Goal: Information Seeking & Learning: Learn about a topic

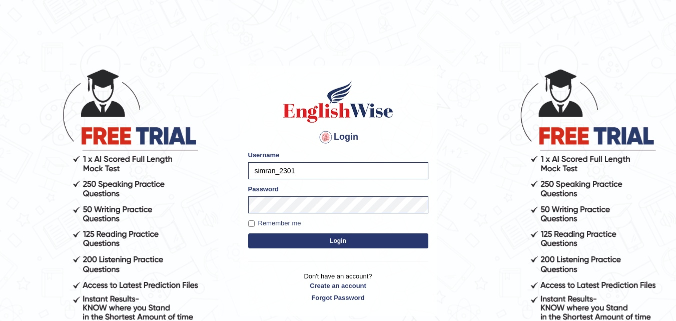
click at [297, 241] on button "Login" at bounding box center [338, 240] width 180 height 15
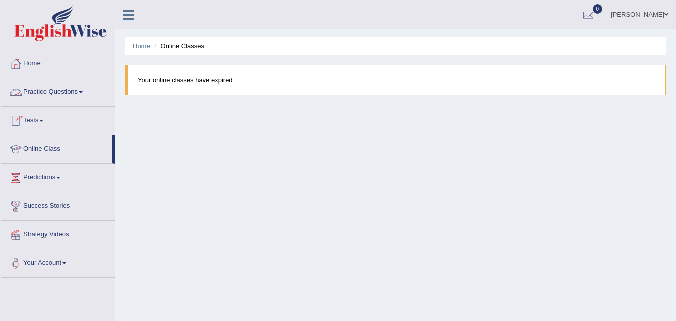
click at [72, 92] on link "Practice Questions" at bounding box center [58, 90] width 114 height 25
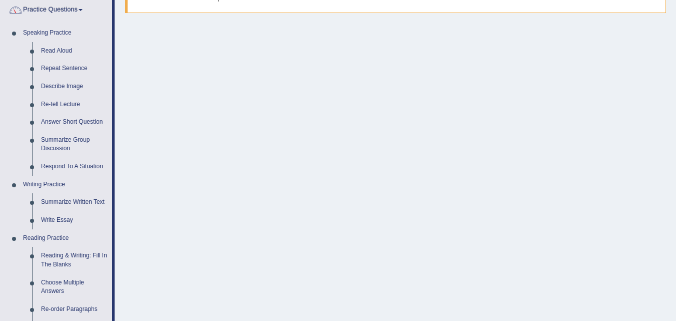
scroll to position [82, 0]
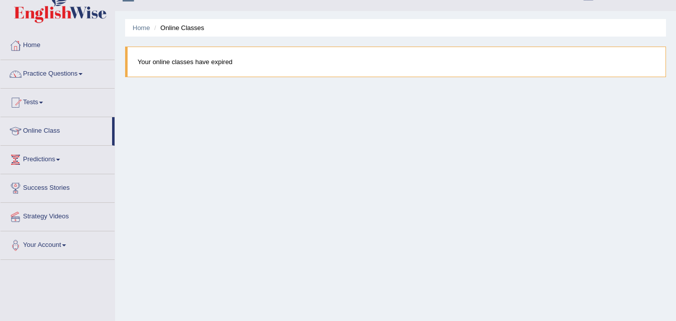
click at [61, 71] on link "Practice Questions" at bounding box center [58, 72] width 114 height 25
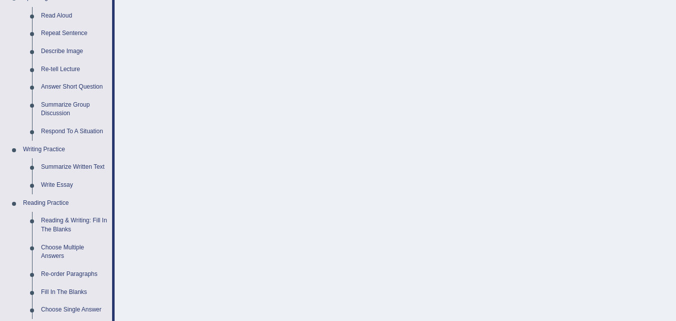
scroll to position [115, 0]
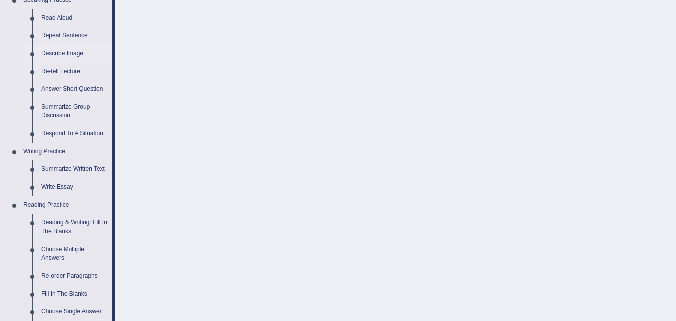
click at [51, 55] on link "Describe Image" at bounding box center [75, 54] width 76 height 18
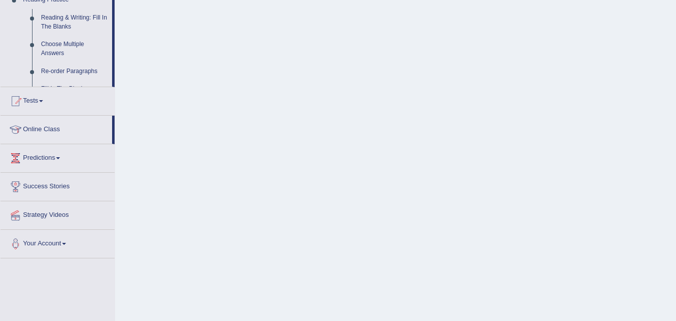
scroll to position [205, 0]
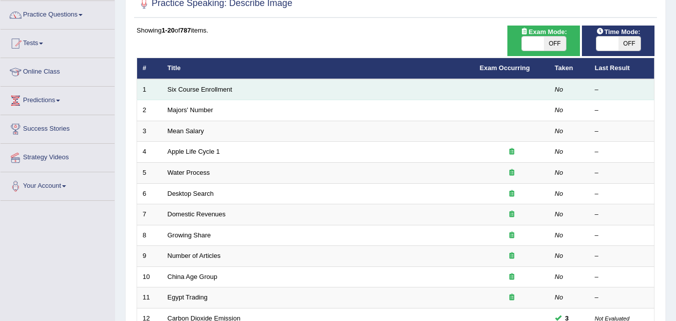
click at [248, 91] on td "Six Course Enrollment" at bounding box center [318, 89] width 312 height 21
click at [185, 88] on link "Six Course Enrollment" at bounding box center [200, 90] width 65 height 8
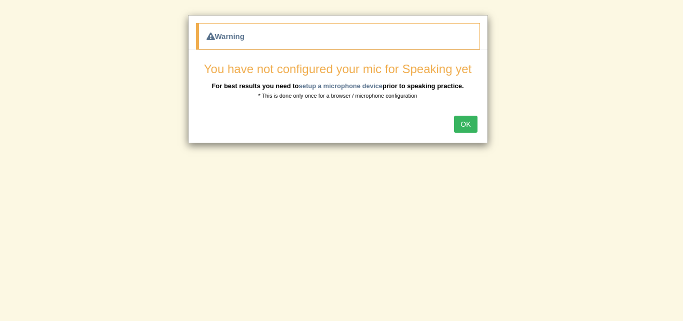
click at [468, 123] on button "OK" at bounding box center [465, 124] width 23 height 17
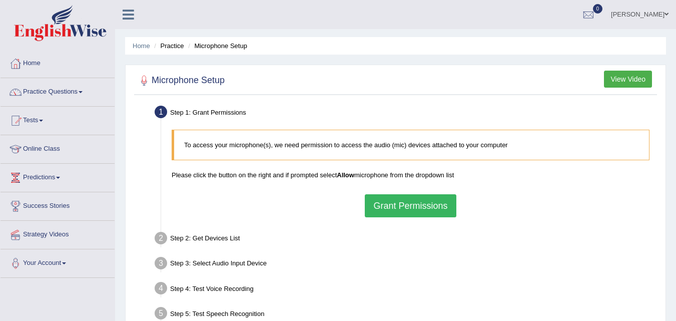
click at [448, 208] on button "Grant Permissions" at bounding box center [410, 205] width 91 height 23
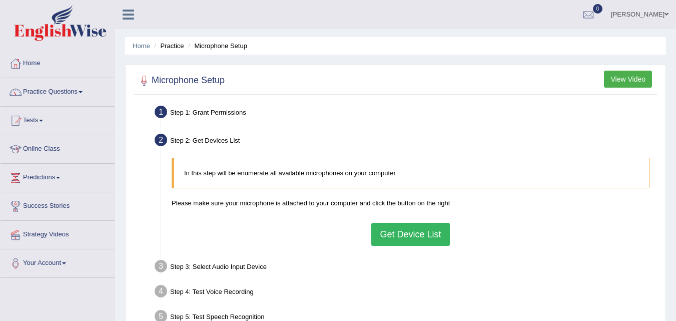
click at [434, 229] on button "Get Device List" at bounding box center [410, 234] width 78 height 23
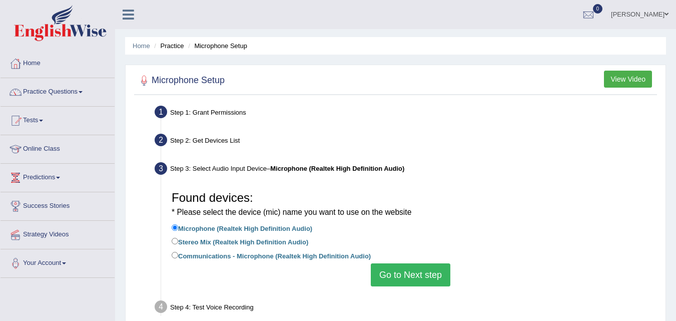
click at [416, 272] on button "Go to Next step" at bounding box center [411, 274] width 80 height 23
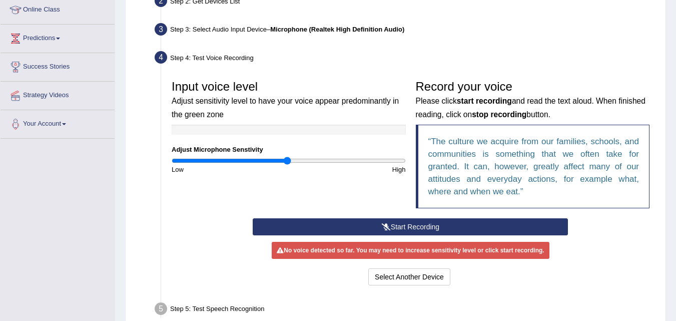
scroll to position [140, 0]
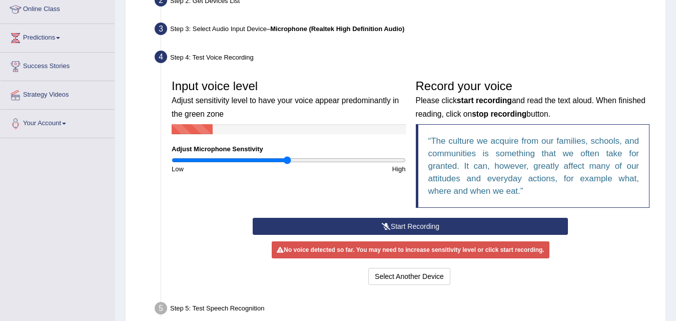
click at [402, 226] on button "Start Recording" at bounding box center [410, 226] width 315 height 17
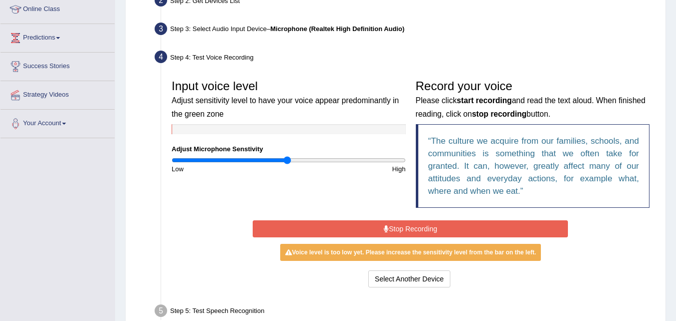
click at [402, 226] on button "Stop Recording" at bounding box center [410, 228] width 315 height 17
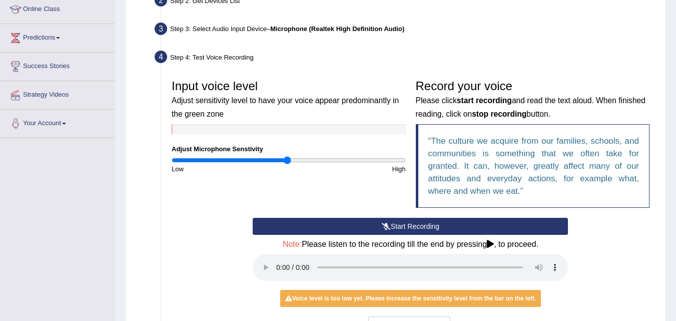
scroll to position [264, 0]
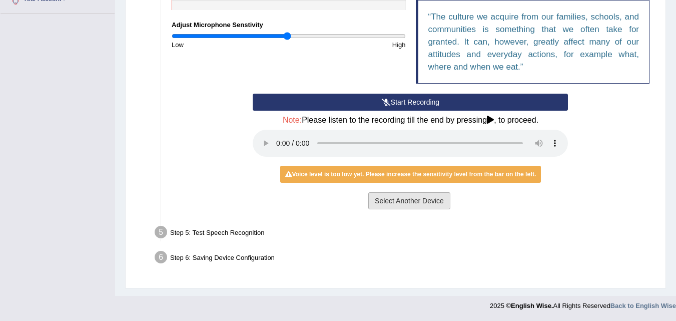
click at [412, 205] on button "Select Another Device" at bounding box center [409, 200] width 82 height 17
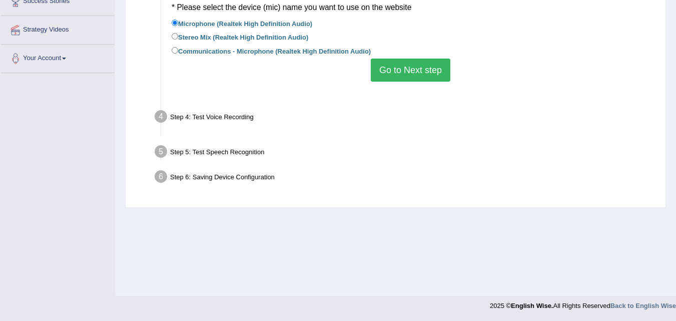
scroll to position [205, 0]
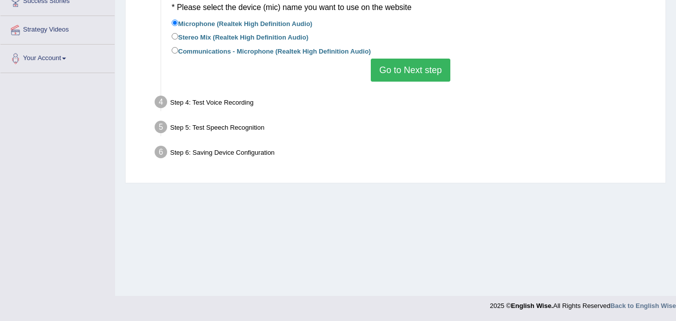
click at [390, 66] on button "Go to Next step" at bounding box center [411, 70] width 80 height 23
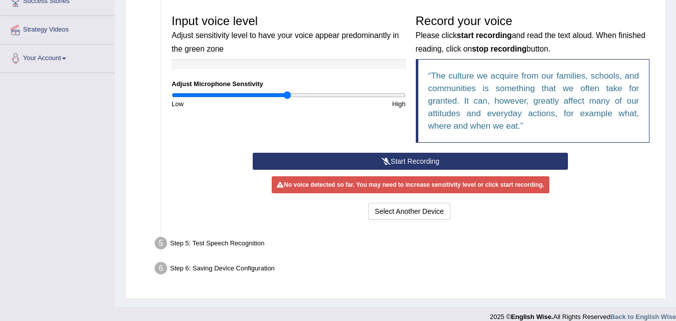
scroll to position [216, 0]
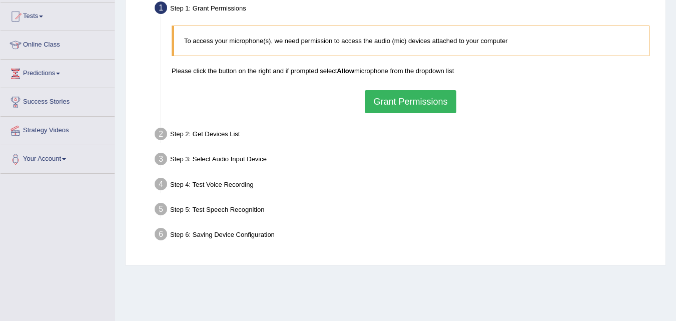
click at [386, 94] on button "Grant Permissions" at bounding box center [410, 101] width 91 height 23
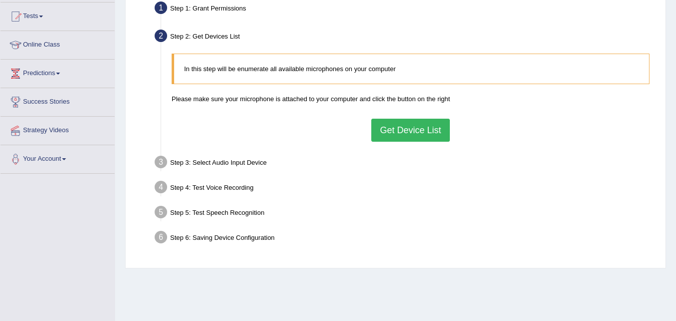
click at [423, 133] on button "Get Device List" at bounding box center [410, 130] width 78 height 23
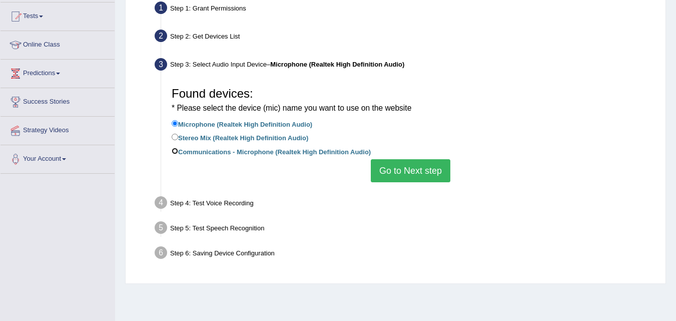
click at [177, 150] on input "Communications - Microphone (Realtek High Definition Audio)" at bounding box center [175, 151] width 7 height 7
radio input "true"
click at [429, 175] on button "Go to Next step" at bounding box center [411, 170] width 80 height 23
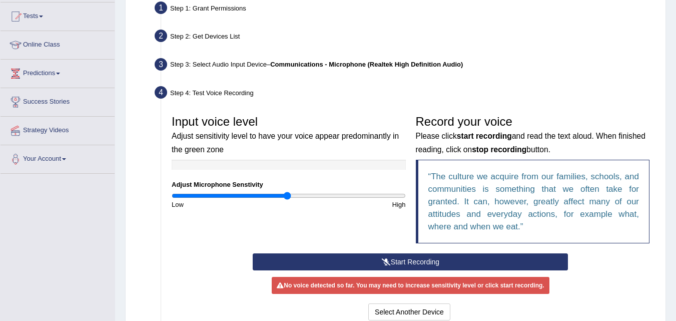
click at [385, 257] on button "Start Recording" at bounding box center [410, 261] width 315 height 17
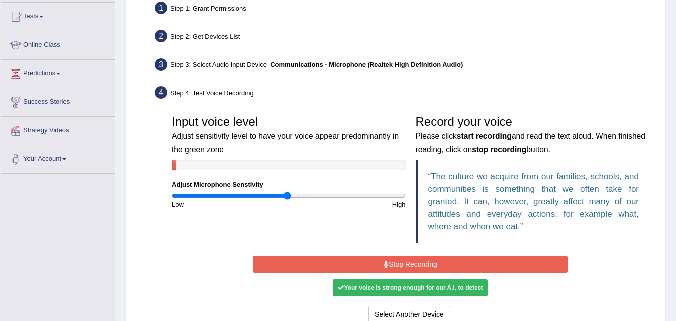
click at [385, 257] on button "Stop Recording" at bounding box center [410, 264] width 315 height 17
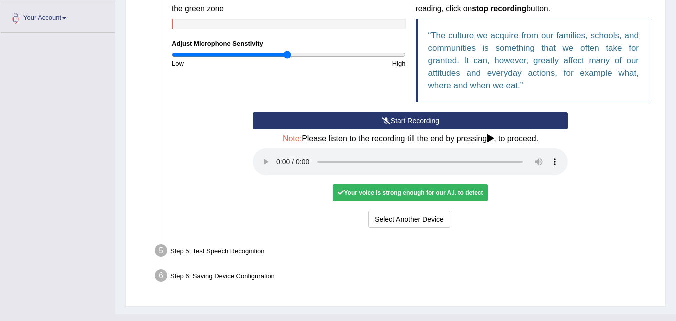
scroll to position [264, 0]
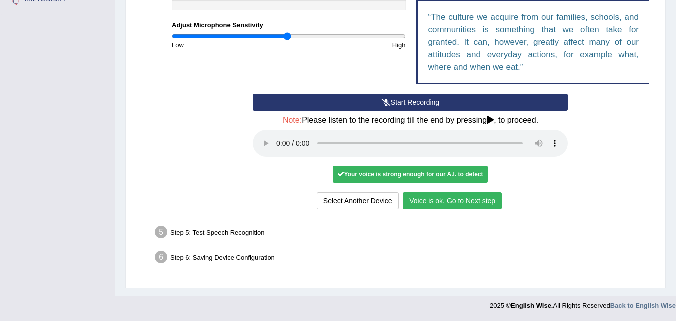
click at [469, 205] on button "Voice is ok. Go to Next step" at bounding box center [452, 200] width 99 height 17
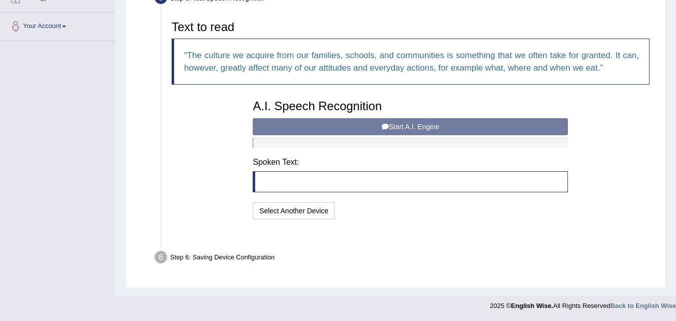
scroll to position [212, 0]
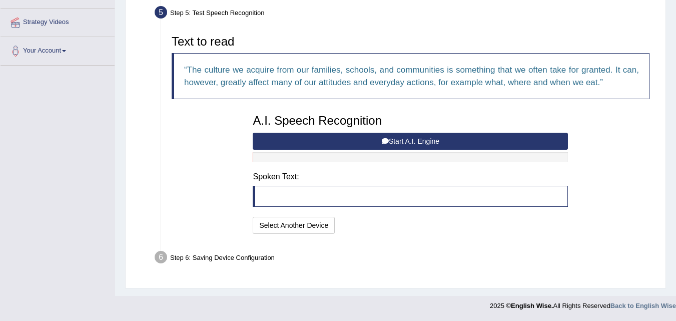
click at [390, 138] on button "Start A.I. Engine" at bounding box center [410, 141] width 315 height 17
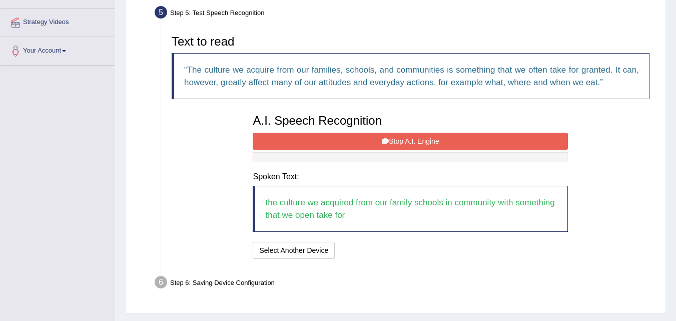
click at [390, 137] on button "Stop A.I. Engine" at bounding box center [410, 141] width 315 height 17
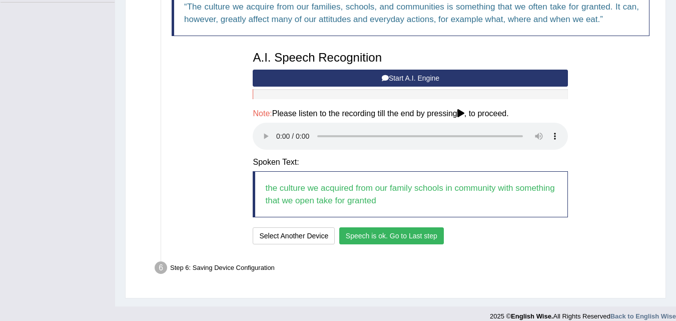
scroll to position [286, 0]
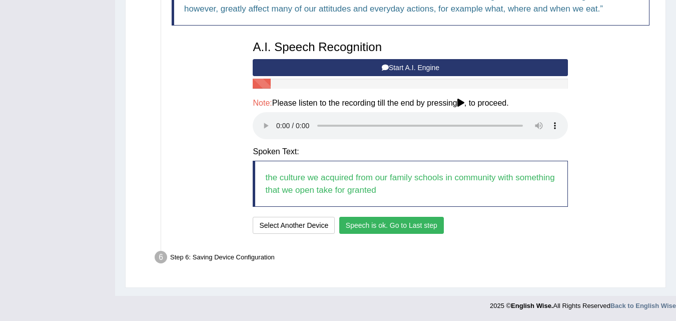
click at [433, 228] on button "Speech is ok. Go to Last step" at bounding box center [391, 225] width 105 height 17
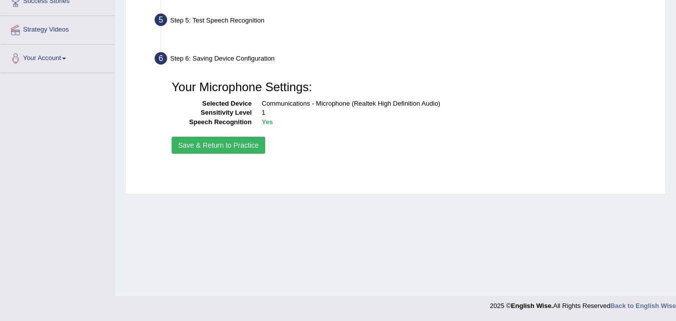
scroll to position [205, 0]
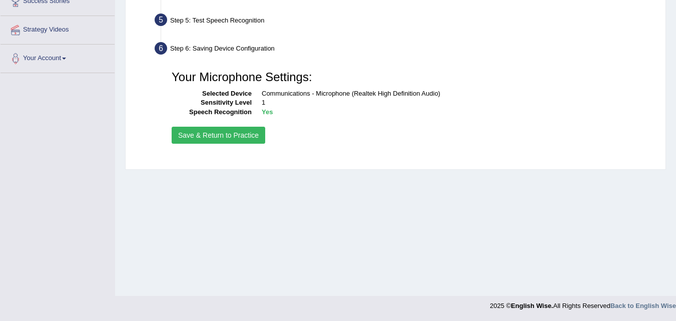
click at [232, 139] on button "Save & Return to Practice" at bounding box center [219, 135] width 94 height 17
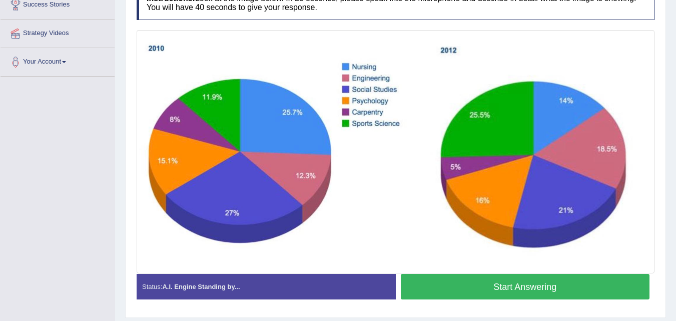
scroll to position [231, 0]
